Goal: Task Accomplishment & Management: Manage account settings

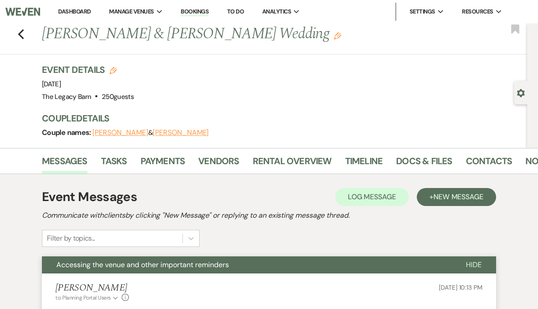
click at [74, 11] on link "Dashboard" at bounding box center [74, 12] width 32 height 8
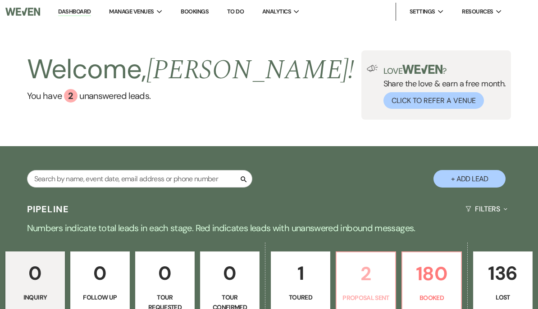
click at [373, 267] on p "2" at bounding box center [366, 274] width 48 height 30
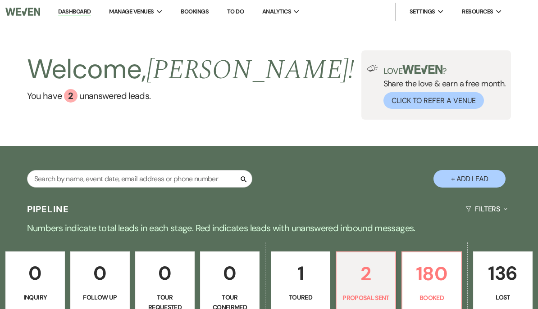
select select "6"
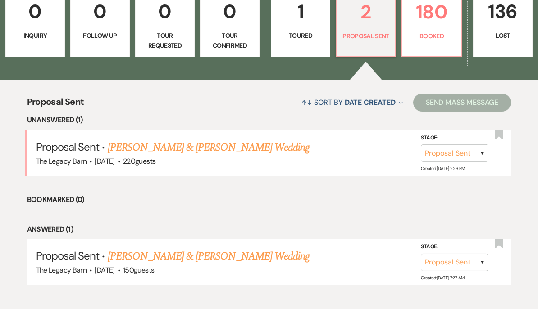
scroll to position [262, 0]
click at [126, 150] on link "[PERSON_NAME] & [PERSON_NAME] Wedding" at bounding box center [209, 148] width 202 height 16
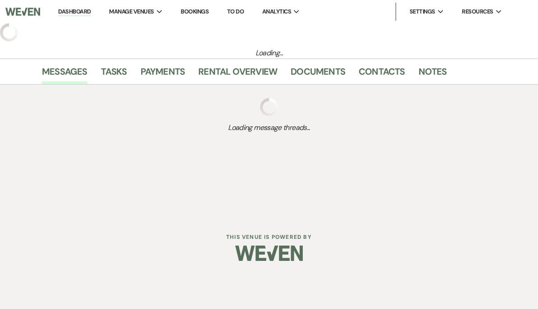
select select "6"
select select "17"
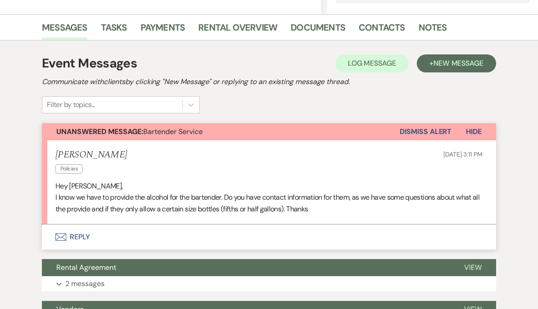
scroll to position [212, 0]
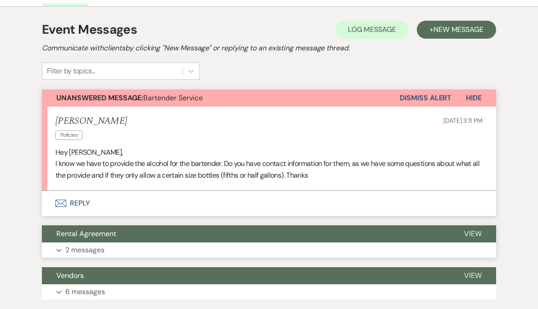
click at [79, 231] on span "Rental Agreement" at bounding box center [86, 234] width 60 height 9
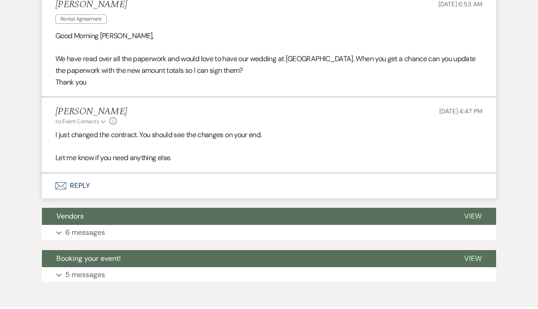
scroll to position [537, 0]
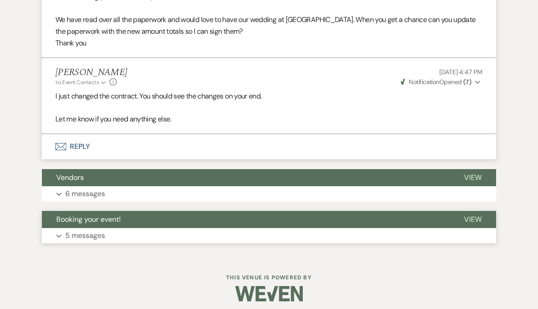
click at [72, 215] on span "Booking your event!" at bounding box center [88, 219] width 64 height 9
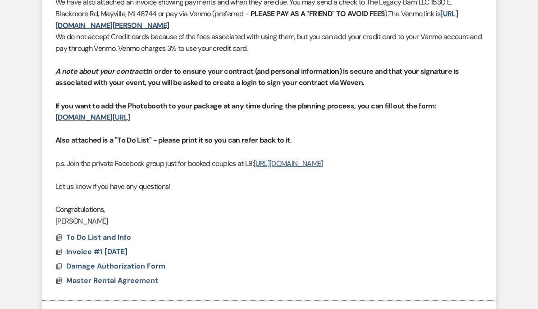
scroll to position [893, 0]
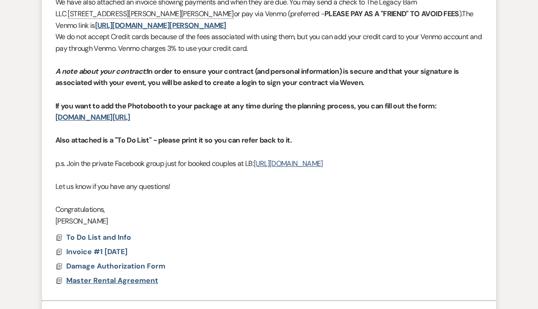
click at [91, 276] on span "Master Rental Agreement" at bounding box center [112, 280] width 92 height 9
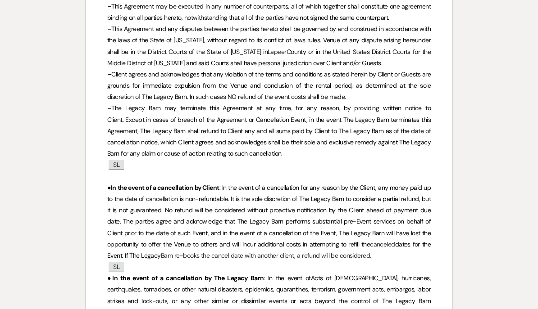
scroll to position [4613, 0]
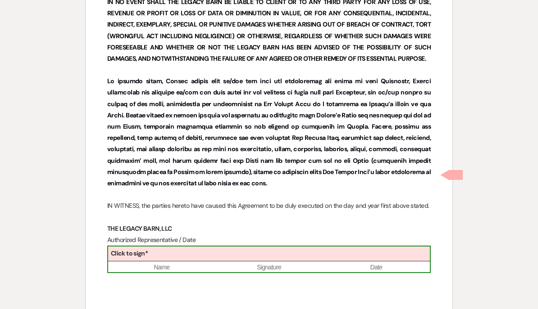
click at [119, 249] on b "Click to sign*" at bounding box center [129, 253] width 37 height 8
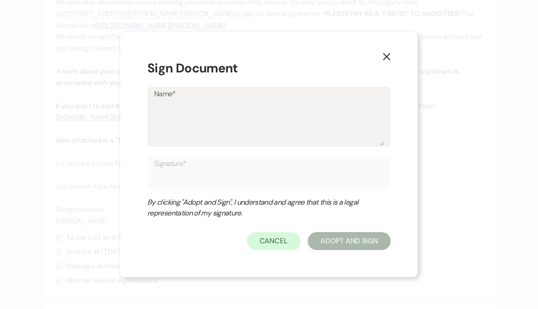
scroll to position [893, 0]
type textarea "G"
type input "G"
type textarea "Gi"
type input "Gi"
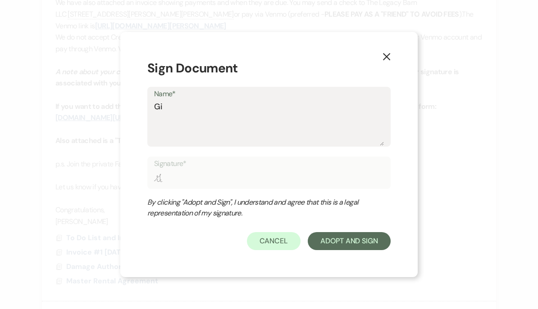
type textarea "Gin"
type input "Gin"
type textarea "[PERSON_NAME]"
type input "[PERSON_NAME]"
type textarea "[PERSON_NAME]"
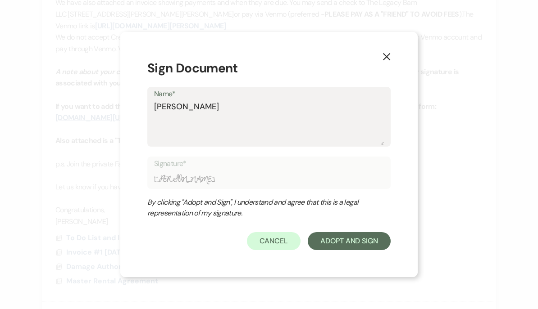
type input "[PERSON_NAME]"
type textarea "[PERSON_NAME]"
type input "[PERSON_NAME]"
type textarea "[PERSON_NAME]"
type input "[PERSON_NAME]"
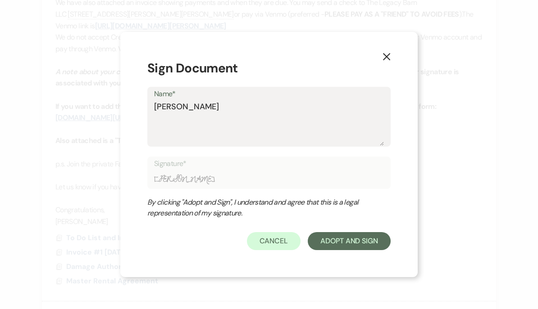
type textarea "[PERSON_NAME]"
type input "[PERSON_NAME]"
type textarea "[PERSON_NAME]"
type input "[PERSON_NAME]"
type textarea "[PERSON_NAME]"
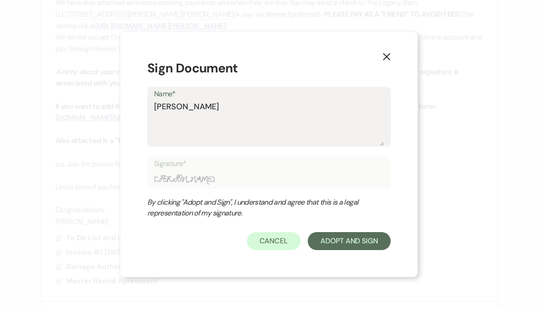
type input "[PERSON_NAME]"
click at [331, 250] on button "Adopt And Sign" at bounding box center [349, 241] width 83 height 18
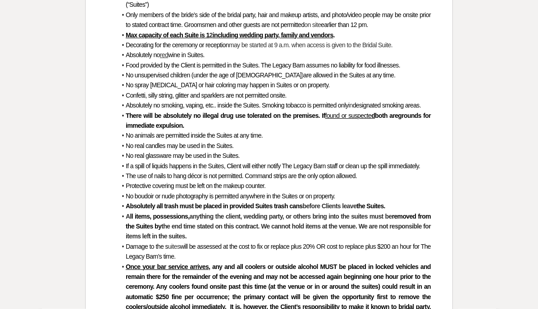
scroll to position [5254, 0]
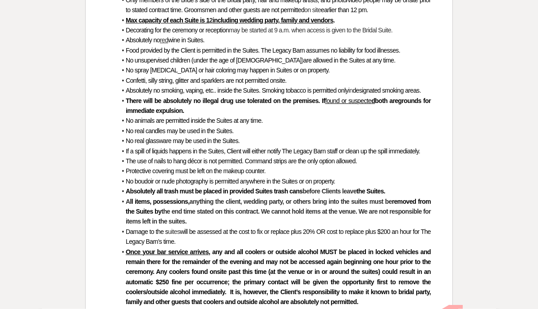
checkbox input "true"
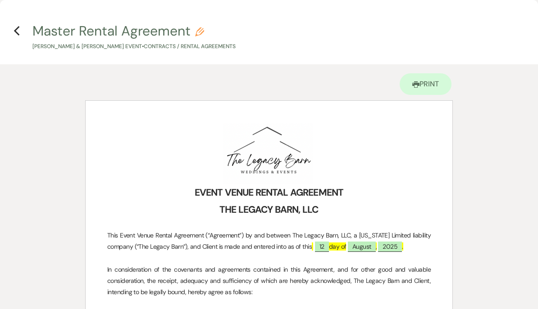
scroll to position [0, 0]
click at [17, 30] on icon "Previous" at bounding box center [17, 31] width 7 height 11
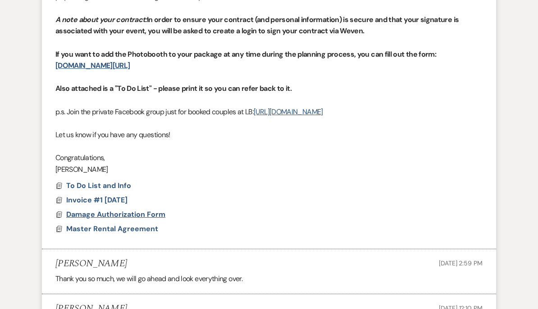
click at [91, 210] on span "Damage Authorization Form" at bounding box center [115, 214] width 99 height 9
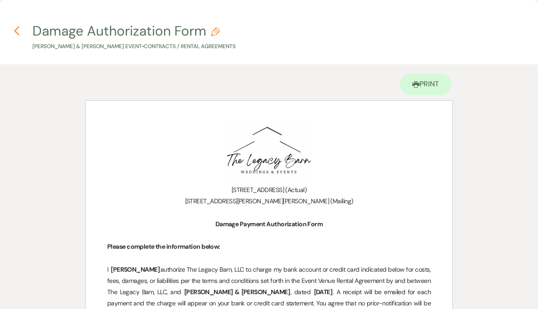
click at [18, 28] on use "button" at bounding box center [17, 31] width 6 height 10
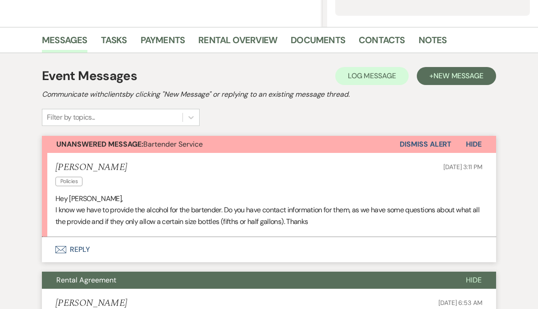
scroll to position [180, 0]
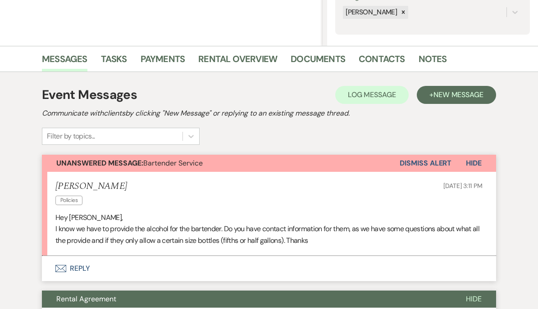
click at [77, 267] on button "Envelope Reply" at bounding box center [269, 269] width 454 height 25
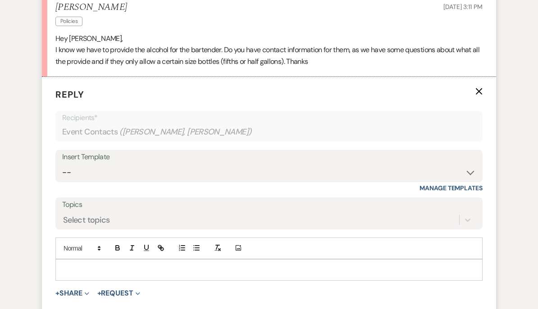
scroll to position [392, 0]
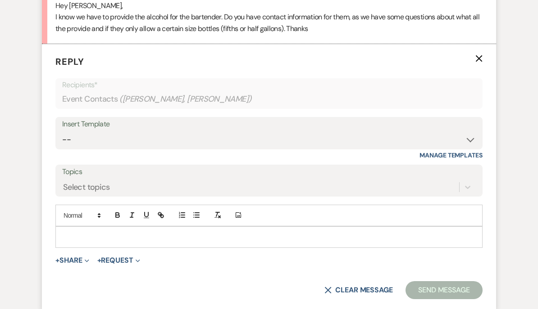
click at [71, 236] on p at bounding box center [269, 237] width 413 height 10
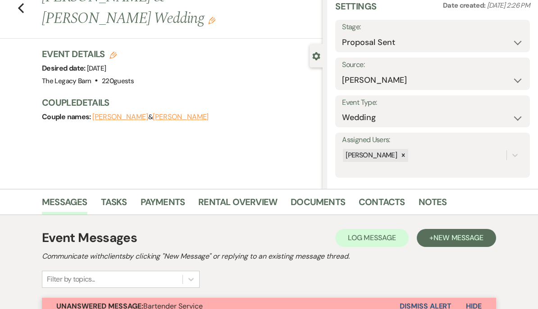
scroll to position [0, 0]
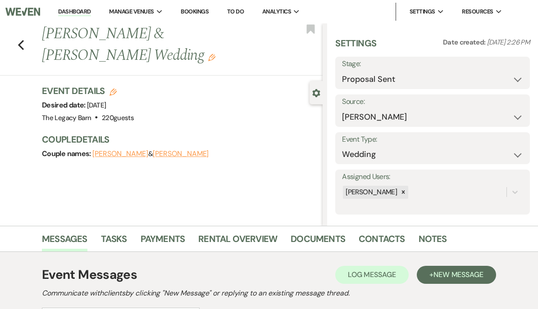
click at [133, 155] on button "[PERSON_NAME]" at bounding box center [120, 153] width 56 height 7
select select "1"
select select "email"
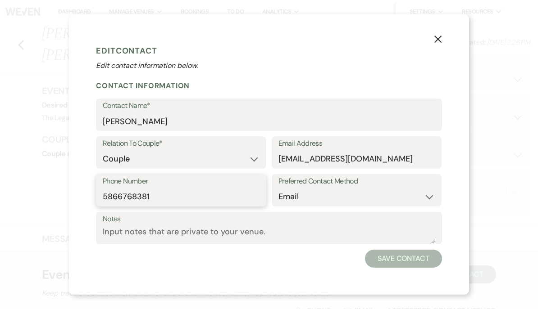
click at [403, 258] on button "Save Contact" at bounding box center [403, 259] width 77 height 18
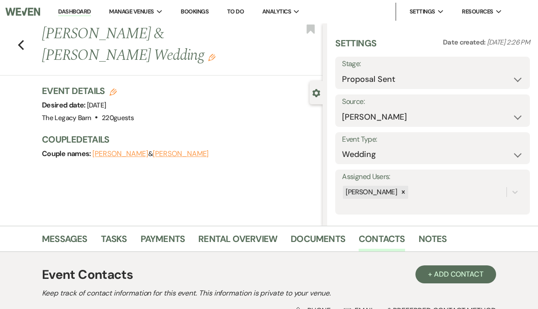
click at [121, 151] on button "[PERSON_NAME]" at bounding box center [120, 153] width 56 height 7
select select "1"
select select "email"
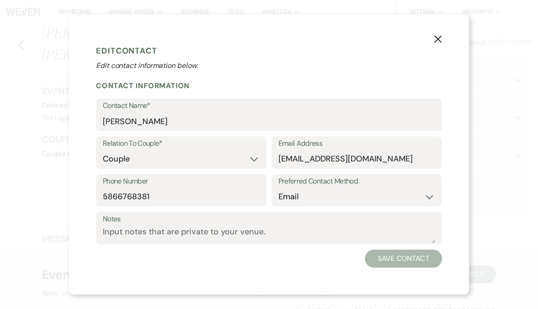
click at [441, 39] on icon "X" at bounding box center [438, 39] width 8 height 8
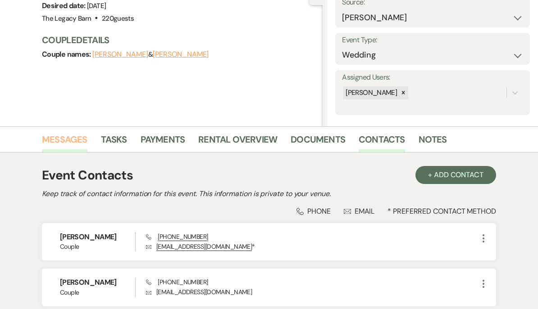
click at [63, 136] on link "Messages" at bounding box center [64, 143] width 45 height 20
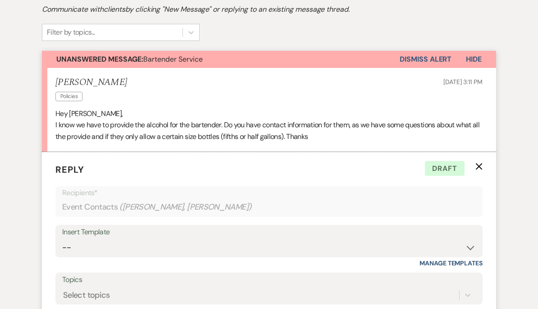
scroll to position [392, 0]
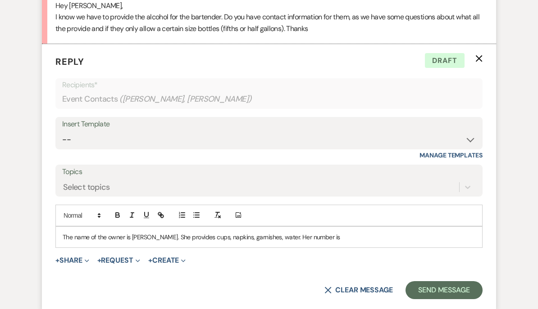
click at [155, 232] on p "The name of the owner is [PERSON_NAME]. She provides cups, napkins, garnishes, …" at bounding box center [269, 237] width 413 height 10
click at [158, 236] on p "The name of the owner is [PERSON_NAME]. She provides cups, napkins, garnishes, …" at bounding box center [269, 237] width 413 height 10
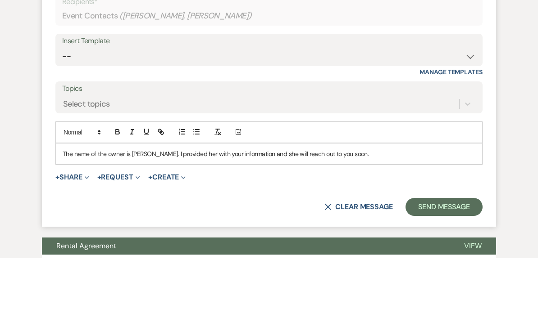
scroll to position [425, 0]
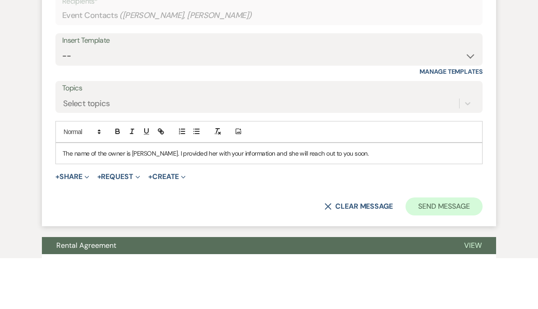
click at [435, 249] on button "Send Message" at bounding box center [443, 258] width 77 height 18
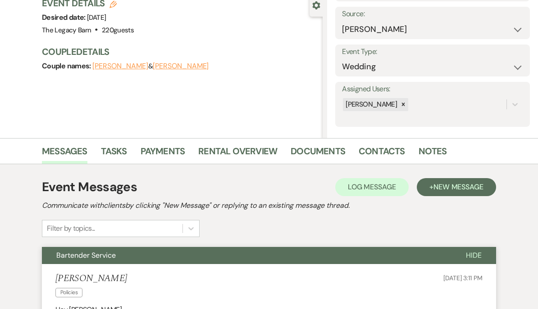
scroll to position [0, 0]
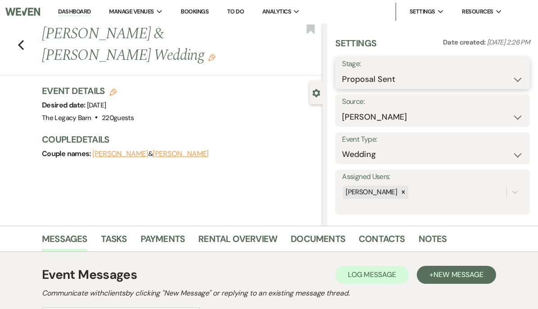
click at [367, 76] on select "Inquiry Follow Up Tour Requested Tour Confirmed Toured Proposal Sent Booked Lost" at bounding box center [432, 80] width 181 height 18
select select "7"
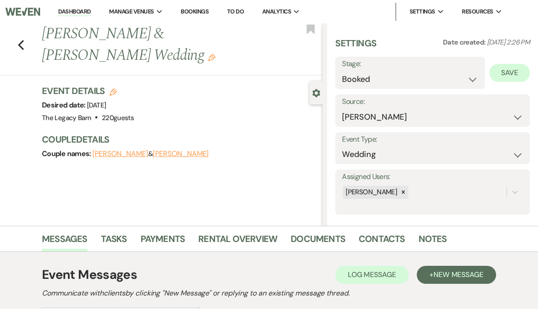
click at [507, 72] on button "Save" at bounding box center [509, 73] width 41 height 18
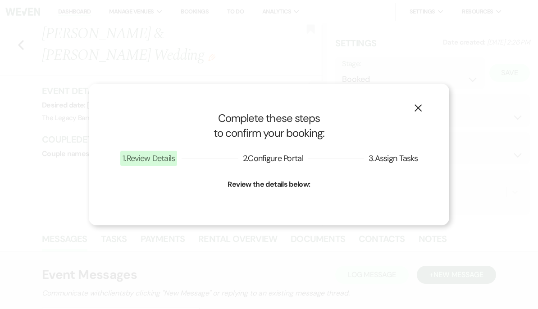
select select "1"
select select "756"
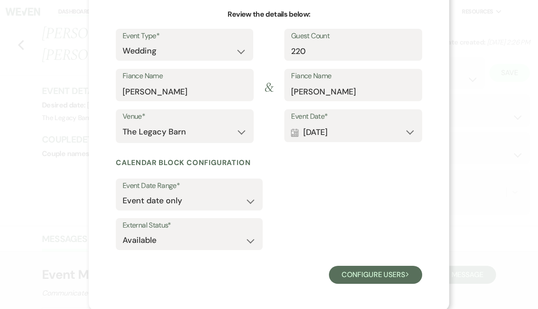
scroll to position [86, 0]
click at [145, 236] on select "Available Unavailable" at bounding box center [188, 241] width 133 height 18
select select "false"
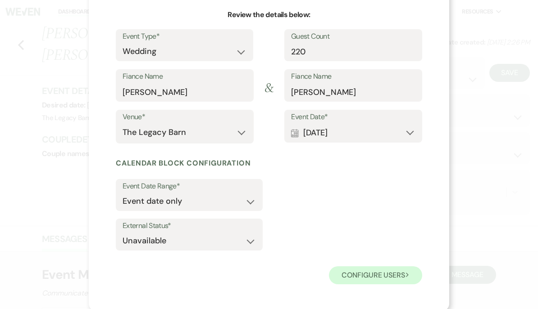
click at [363, 272] on button "Configure users Next" at bounding box center [375, 276] width 93 height 18
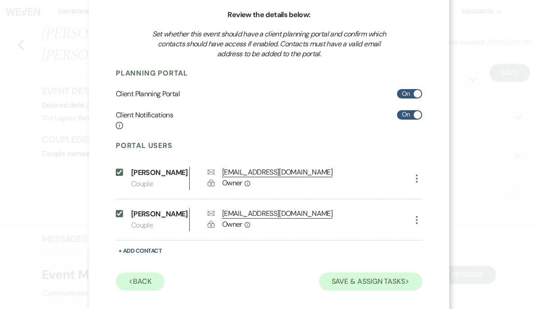
click at [361, 291] on button "Save & Assign Tasks Next" at bounding box center [370, 282] width 103 height 18
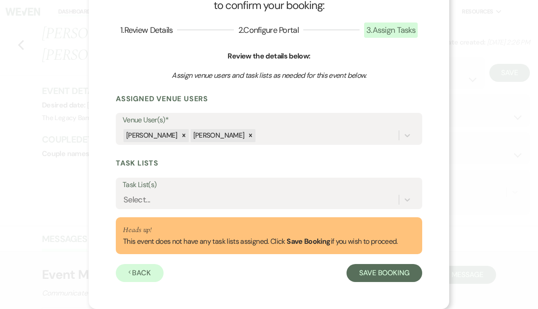
scroll to position [42, 0]
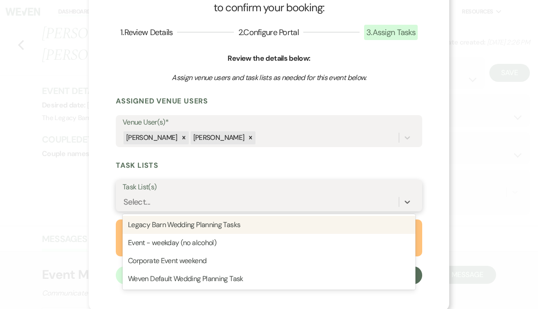
click at [154, 222] on div "Legacy Barn Wedding Planning Tasks" at bounding box center [268, 225] width 293 height 18
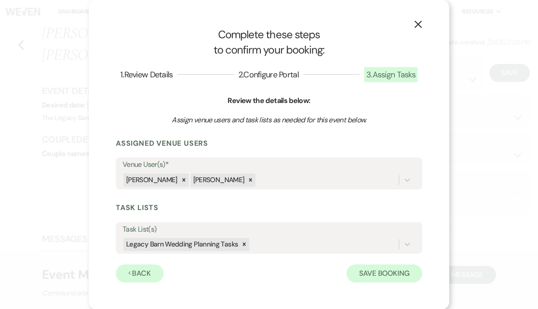
click at [380, 273] on button "Save Booking" at bounding box center [384, 274] width 76 height 18
select select "2996"
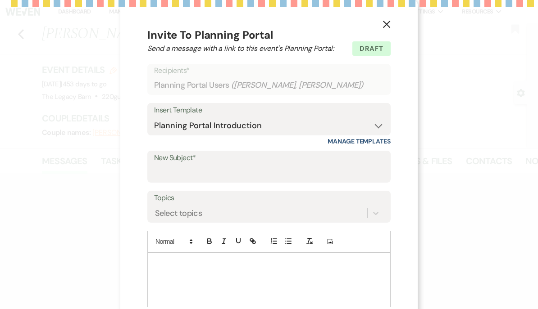
type input "Your Wedding Planning Portal"
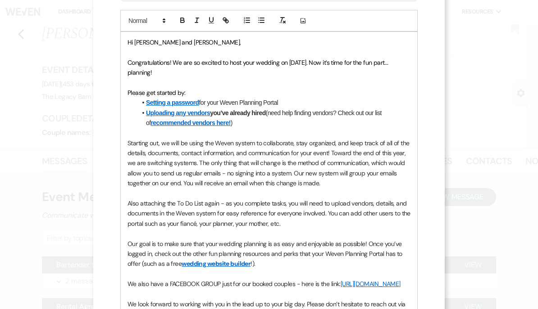
scroll to position [221, 0]
click at [130, 199] on span "Also attaching the To Do List again - as you complete tasks, you will need to u…" at bounding box center [269, 213] width 284 height 28
click at [135, 200] on span "Also attaching the To Do List again - as you complete tasks, you will need to u…" at bounding box center [269, 213] width 284 height 28
click at [232, 200] on span "- as you complete tasks, you will need to upload vendors, details, and document…" at bounding box center [266, 213] width 279 height 28
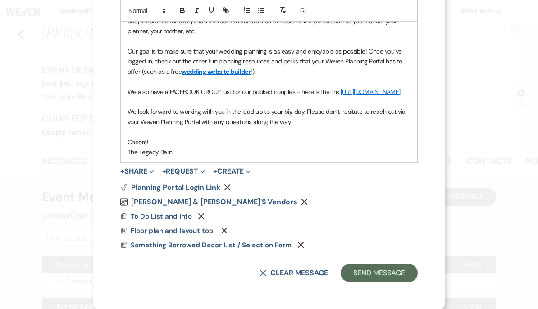
scroll to position [426, 0]
click at [68, 173] on div "X Invite To Planning Portal Send a message with a link to this event's Planning…" at bounding box center [269, 154] width 538 height 309
click at [365, 274] on button "Send Message" at bounding box center [378, 273] width 77 height 18
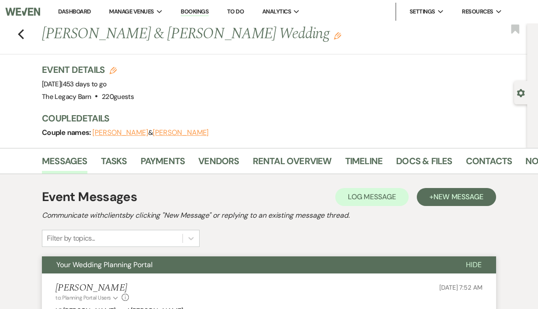
click at [68, 9] on link "Dashboard" at bounding box center [74, 12] width 32 height 8
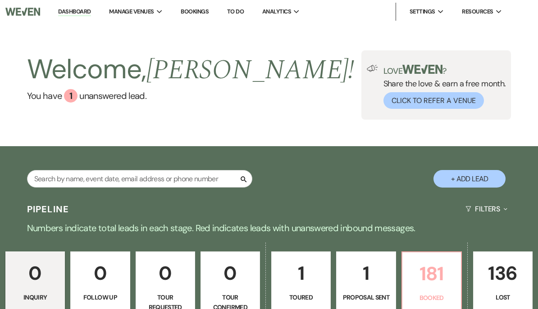
click at [426, 275] on p "181" at bounding box center [432, 274] width 48 height 30
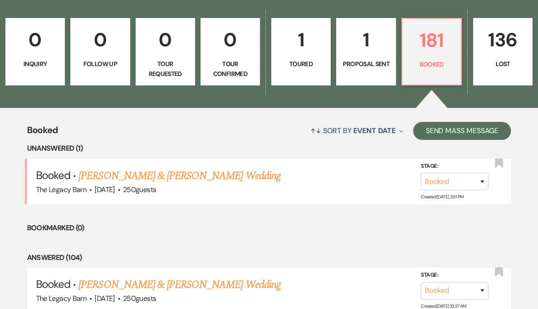
scroll to position [234, 0]
click at [358, 62] on p "Proposal Sent" at bounding box center [366, 64] width 48 height 10
select select "6"
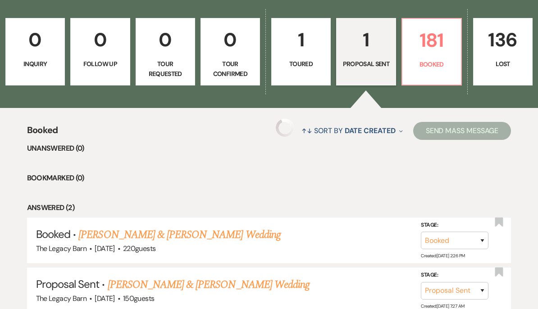
scroll to position [258, 0]
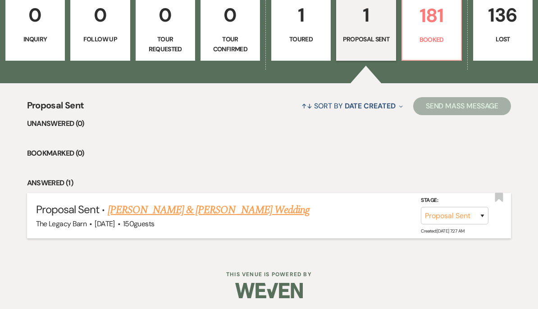
click at [138, 208] on link "[PERSON_NAME] & [PERSON_NAME] Wedding" at bounding box center [209, 210] width 202 height 16
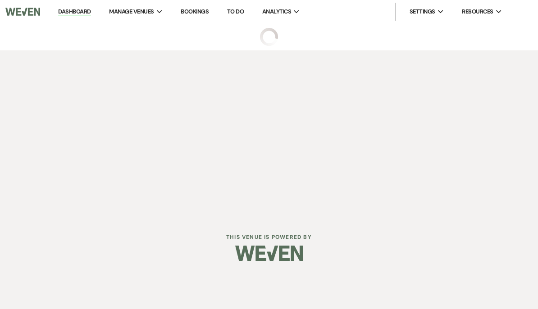
select select "6"
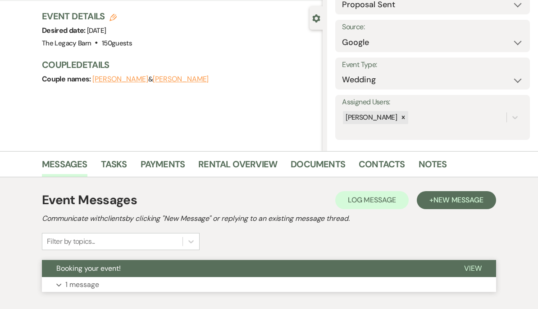
click at [88, 269] on span "Booking your event!" at bounding box center [88, 268] width 64 height 9
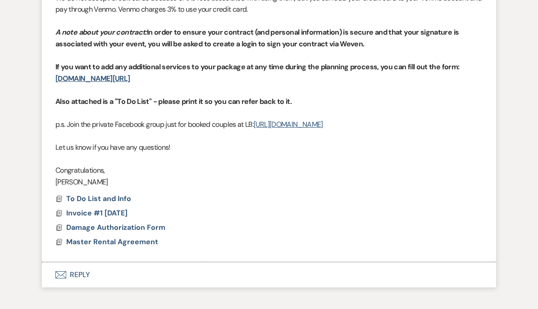
scroll to position [519, 0]
click at [95, 247] on span "Master Rental Agreement" at bounding box center [112, 241] width 92 height 9
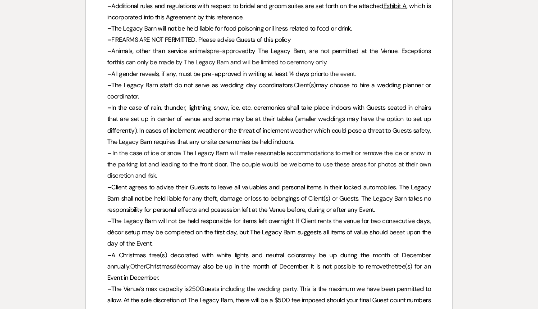
scroll to position [4613, 0]
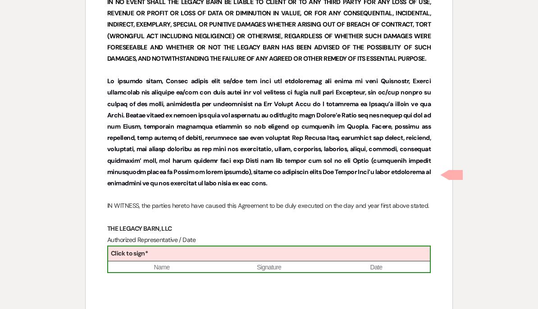
click at [129, 249] on b "Click to sign*" at bounding box center [129, 253] width 37 height 8
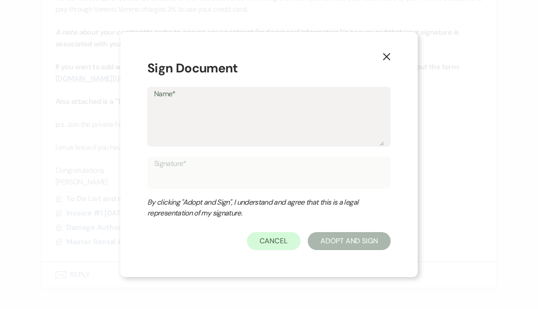
type textarea "G"
type input "G"
type textarea "Gi"
type input "Gi"
type textarea "Gin"
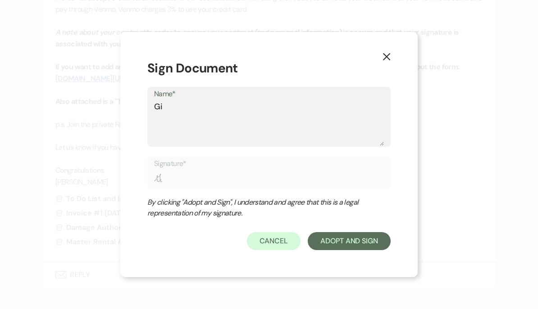
type input "Gin"
type textarea "[PERSON_NAME]"
type input "[PERSON_NAME]"
type textarea "[PERSON_NAME]"
type input "[PERSON_NAME]"
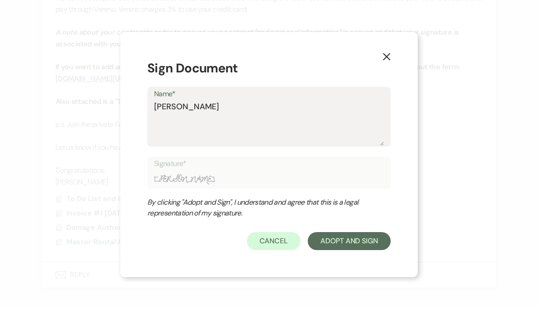
type textarea "[PERSON_NAME]"
type input "[PERSON_NAME]"
type textarea "[PERSON_NAME]"
type input "[PERSON_NAME]"
type textarea "[PERSON_NAME]"
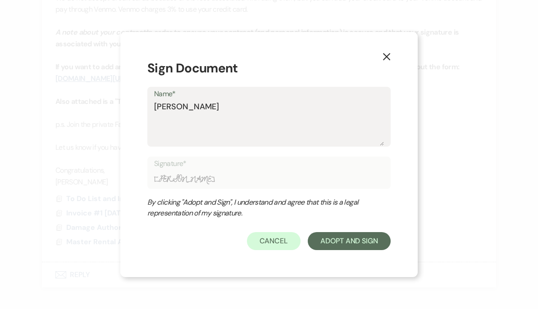
type input "[PERSON_NAME]"
type textarea "[PERSON_NAME]"
type input "[PERSON_NAME]"
type textarea "[PERSON_NAME]"
type input "[PERSON_NAME]"
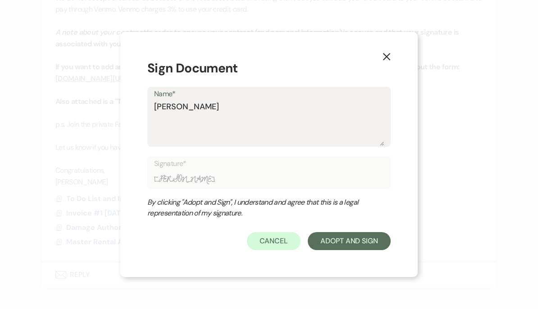
type textarea "[PERSON_NAME]"
type input "[PERSON_NAME]"
type textarea "[PERSON_NAME]"
type input "[PERSON_NAME]"
type textarea "[PERSON_NAME]"
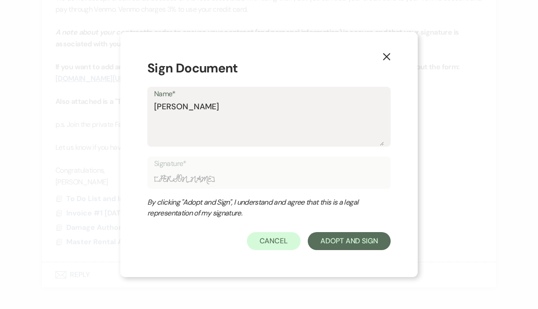
type input "[PERSON_NAME]"
type textarea "[PERSON_NAME]"
type input "[PERSON_NAME]"
type textarea "[PERSON_NAME]"
type input "[PERSON_NAME]"
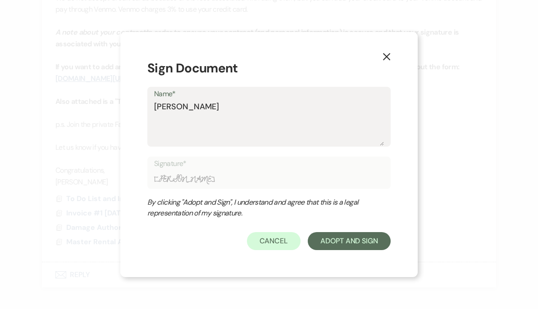
type textarea "[PERSON_NAME]"
type input "[PERSON_NAME]"
type textarea "[PERSON_NAME]"
type input "[PERSON_NAME]"
type textarea "[PERSON_NAME]"
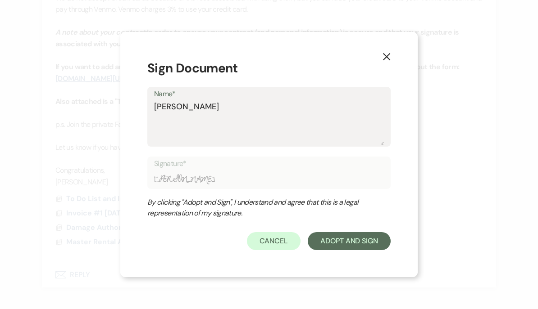
type input "[PERSON_NAME]"
type textarea "[PERSON_NAME]"
type input "[PERSON_NAME]"
type textarea "[PERSON_NAME]"
type input "[PERSON_NAME]"
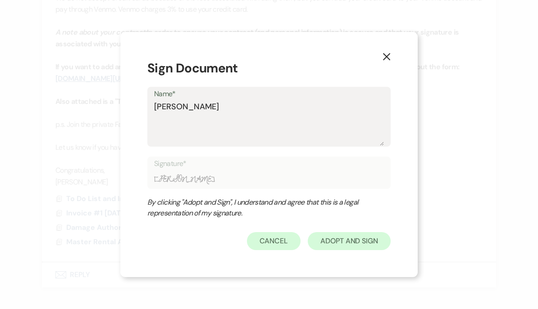
click at [328, 240] on button "Adopt And Sign" at bounding box center [349, 241] width 83 height 18
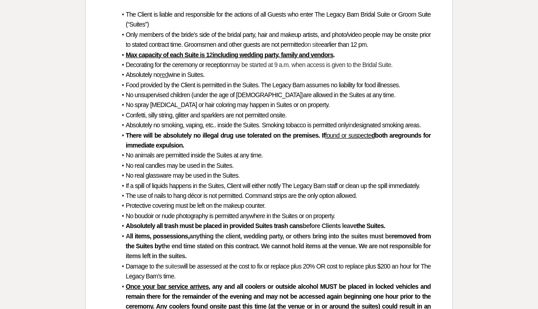
scroll to position [5254, 0]
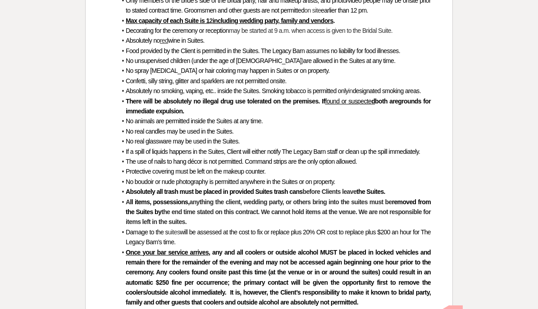
checkbox input "true"
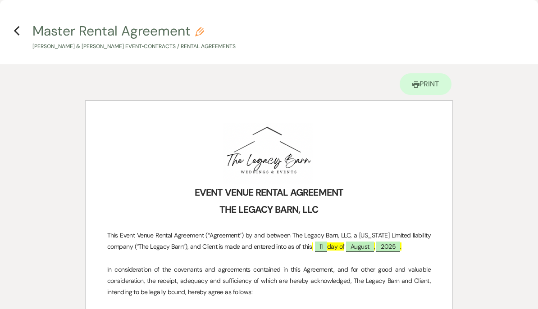
scroll to position [0, 0]
click at [17, 31] on icon "Previous" at bounding box center [17, 31] width 7 height 11
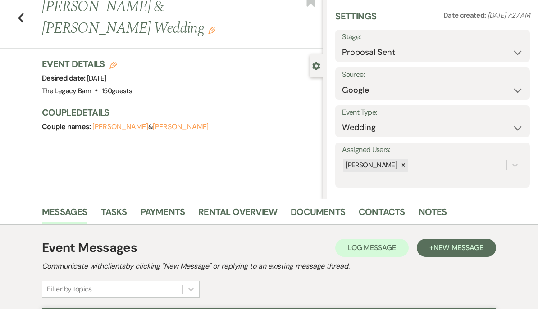
scroll to position [0, 0]
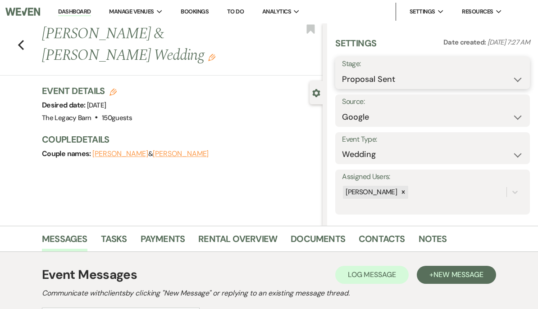
click at [355, 81] on select "Inquiry Follow Up Tour Requested Tour Confirmed Toured Proposal Sent Booked Lost" at bounding box center [432, 80] width 181 height 18
select select "7"
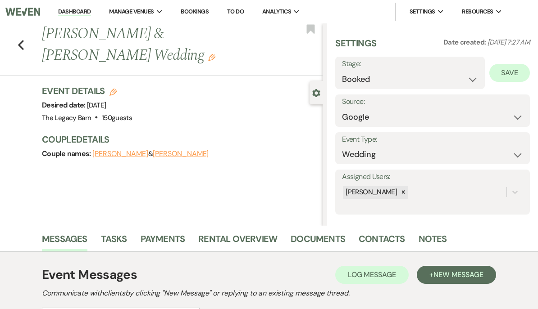
click at [504, 73] on button "Save" at bounding box center [509, 73] width 41 height 18
select select "1"
select select "756"
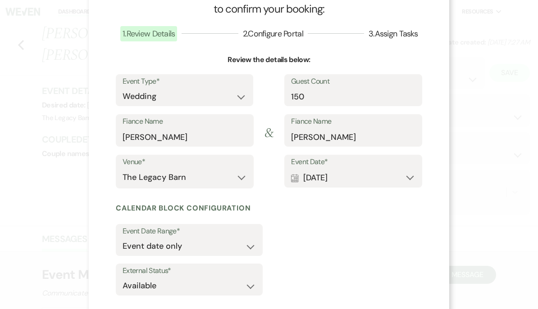
scroll to position [76, 0]
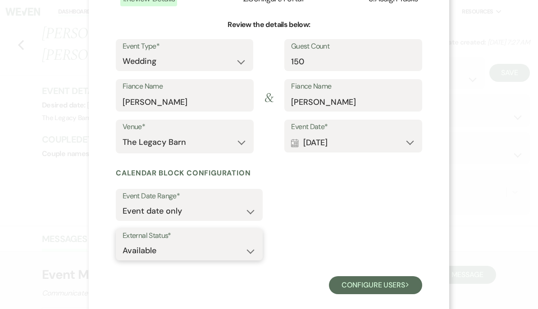
click at [134, 242] on select "Available Unavailable" at bounding box center [188, 251] width 133 height 18
select select "false"
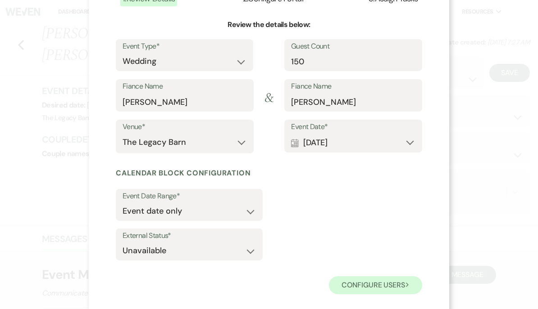
click at [354, 280] on button "Configure users Next" at bounding box center [375, 286] width 93 height 18
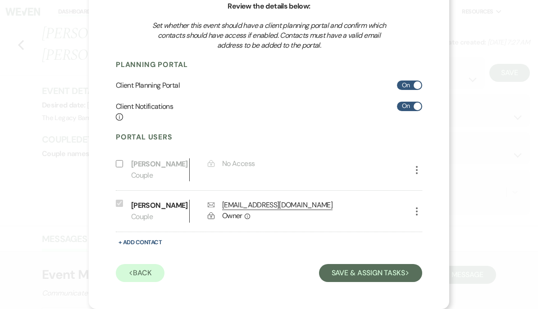
scroll to position [103, 0]
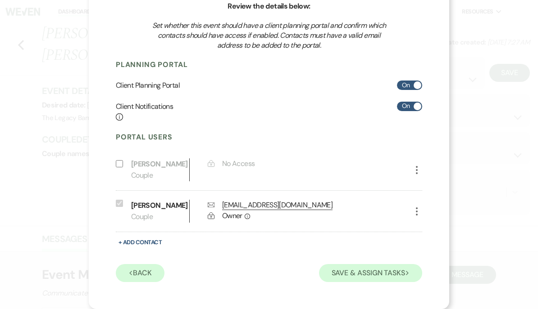
click at [365, 273] on button "Save & Assign Tasks Next" at bounding box center [370, 273] width 103 height 18
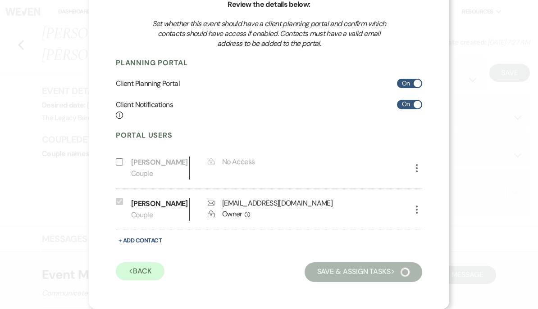
scroll to position [42, 0]
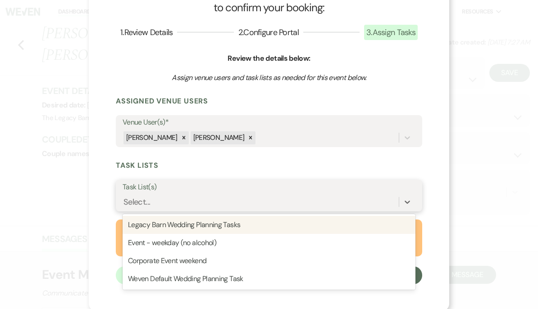
click at [157, 219] on div "Legacy Barn Wedding Planning Tasks" at bounding box center [268, 225] width 293 height 18
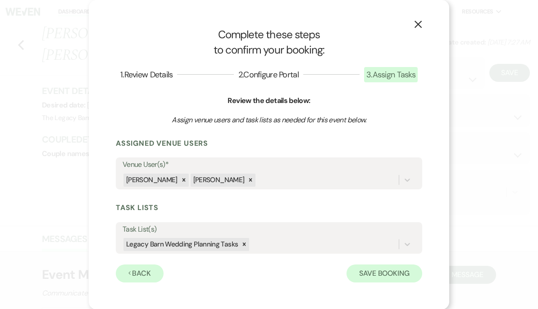
click at [374, 269] on button "Save Booking" at bounding box center [384, 274] width 76 height 18
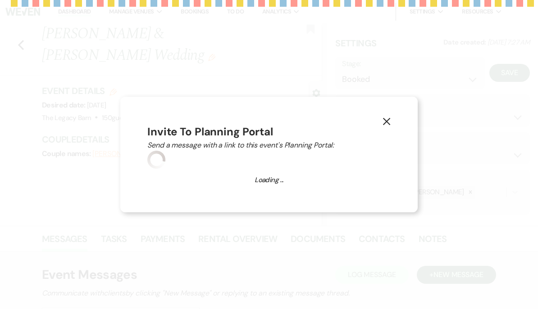
select select "2996"
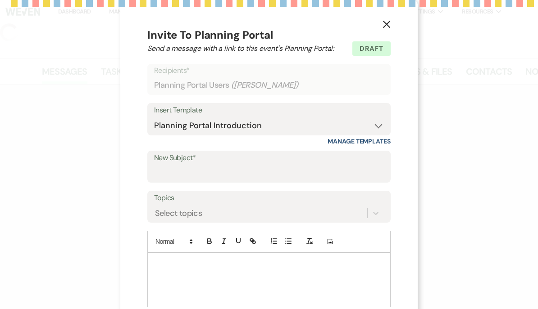
type input "Your Wedding Planning Portal"
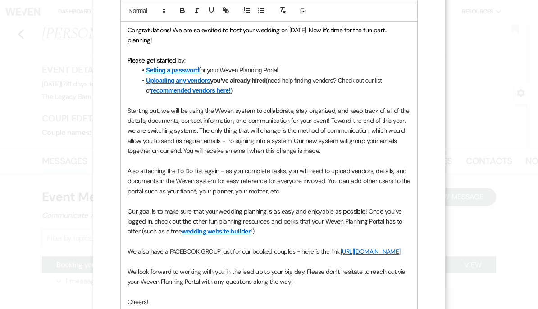
scroll to position [254, 0]
click at [126, 163] on div "Hi [PERSON_NAME], Congratulations! We are so excited to host your wedding on [D…" at bounding box center [269, 161] width 296 height 323
click at [132, 168] on span "Also attaching the To Do List again - as you complete tasks, you will need to u…" at bounding box center [269, 181] width 284 height 28
click at [231, 167] on span "- as you complete tasks, you will need to upload vendors, details, and document…" at bounding box center [266, 181] width 279 height 28
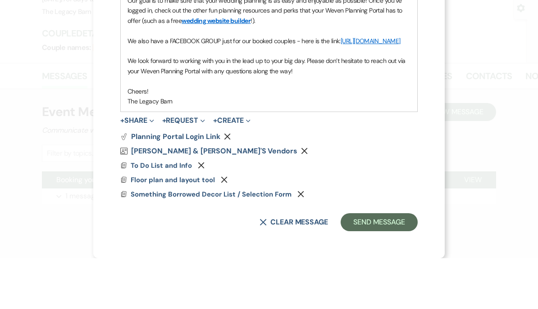
scroll to position [36, 0]
click at [364, 264] on button "Send Message" at bounding box center [378, 273] width 77 height 18
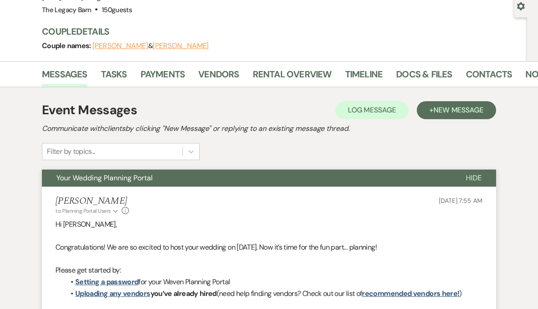
scroll to position [0, 0]
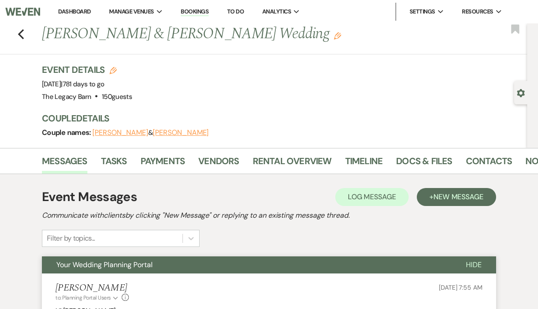
click at [75, 15] on link "Dashboard" at bounding box center [74, 12] width 32 height 8
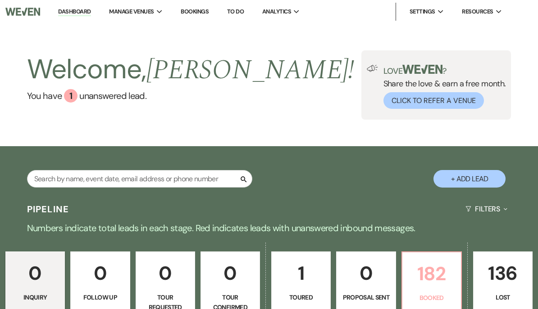
click at [421, 276] on p "182" at bounding box center [432, 274] width 48 height 30
